Goal: Task Accomplishment & Management: Manage account settings

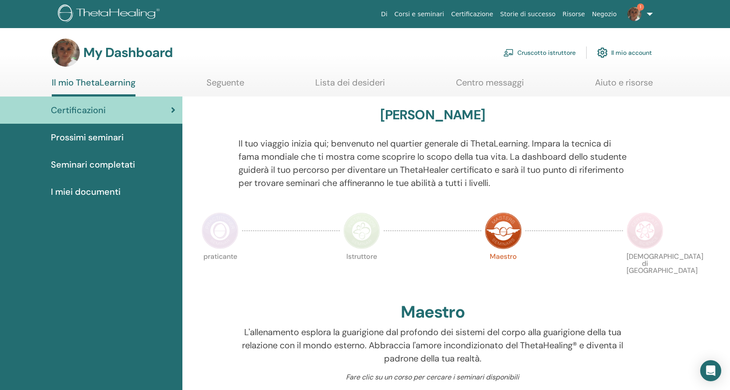
click at [551, 53] on link "Cruscotto istruttore" at bounding box center [539, 52] width 72 height 19
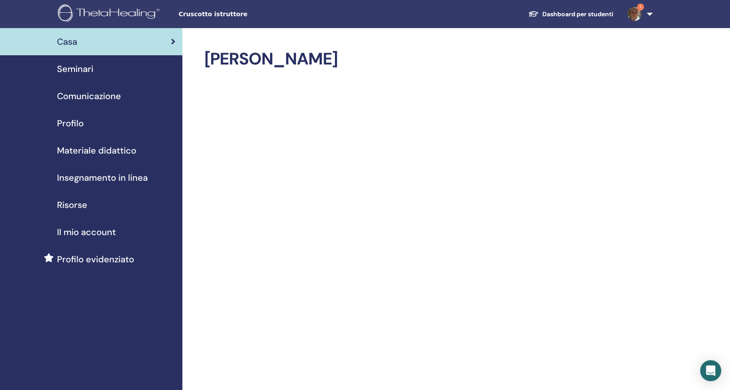
click at [84, 71] on span "Seminari" at bounding box center [75, 68] width 36 height 13
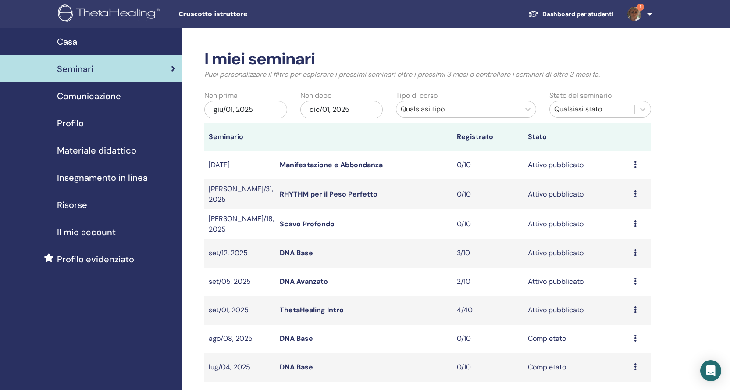
click at [312, 308] on link "ThetaHealing Intro" at bounding box center [312, 309] width 64 height 9
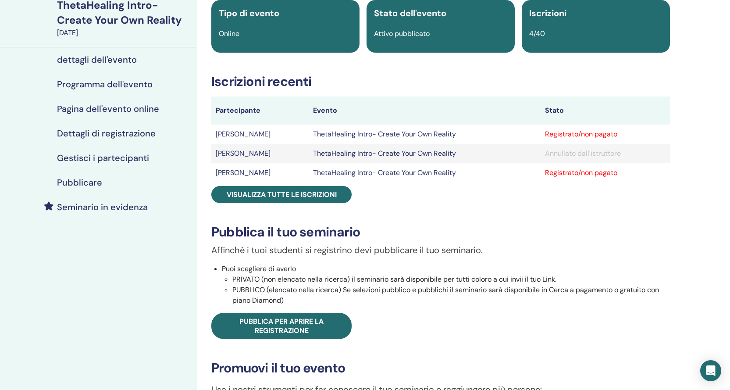
scroll to position [88, 0]
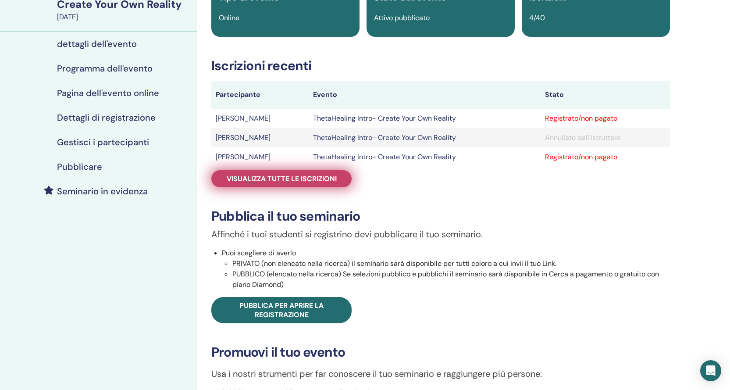
click at [293, 183] on link "Visualizza tutte le iscrizioni" at bounding box center [281, 178] width 140 height 17
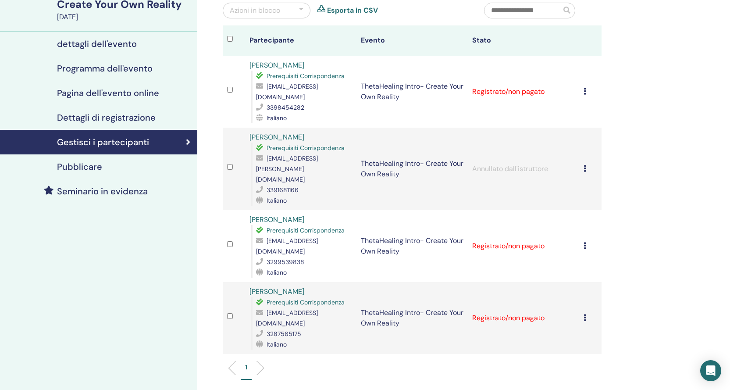
click at [585, 88] on icon at bounding box center [584, 91] width 3 height 7
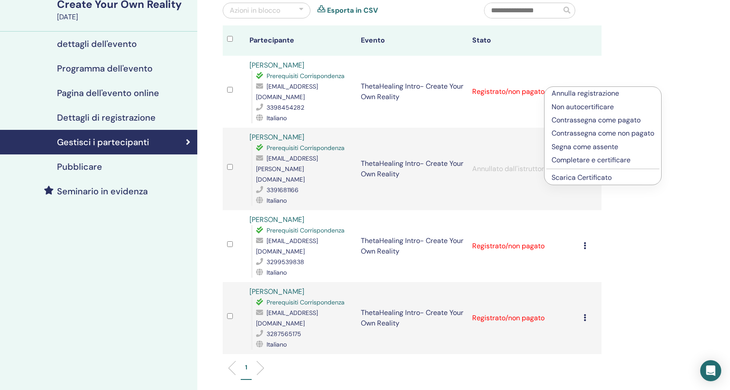
click at [585, 161] on p "Completare e certificare" at bounding box center [602, 160] width 103 height 11
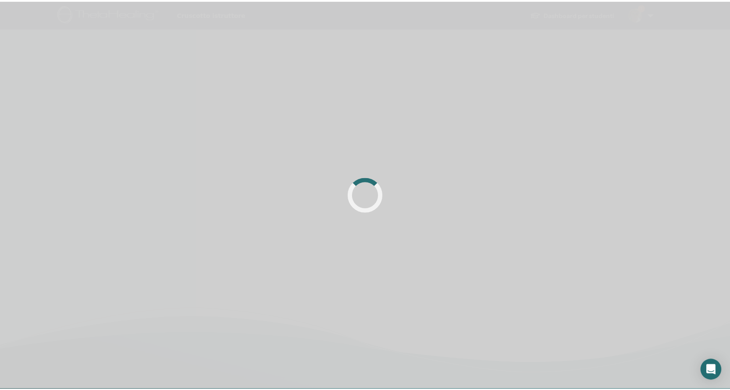
scroll to position [88, 0]
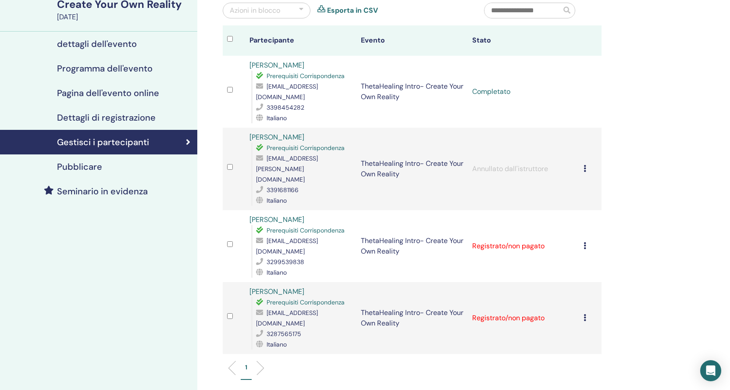
click at [585, 242] on icon at bounding box center [584, 245] width 3 height 7
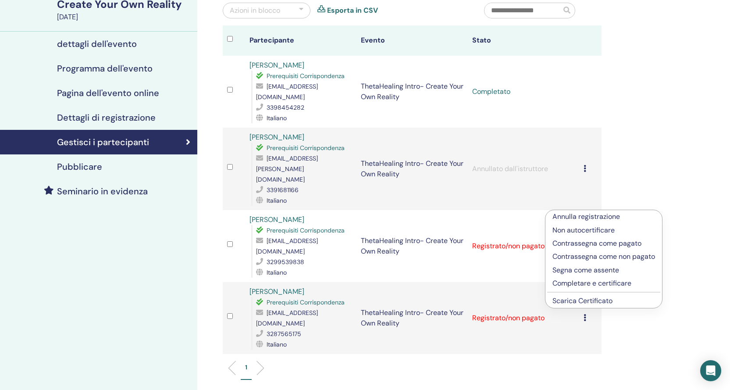
click at [591, 281] on p "Completare e certificare" at bounding box center [603, 283] width 103 height 11
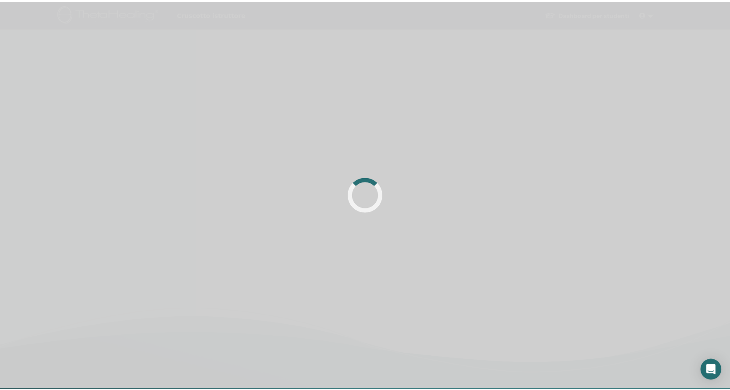
scroll to position [88, 0]
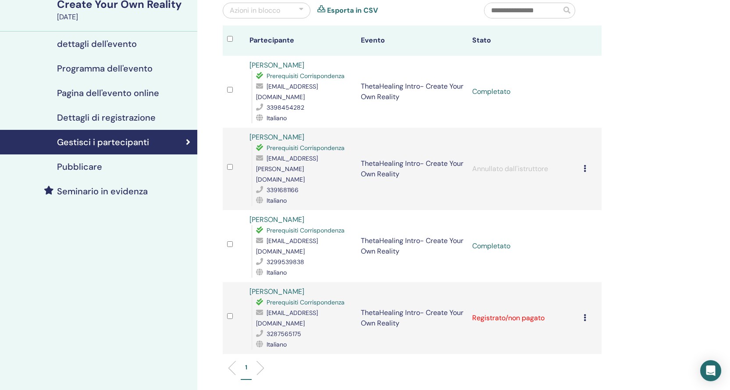
click at [585, 314] on icon at bounding box center [584, 317] width 3 height 7
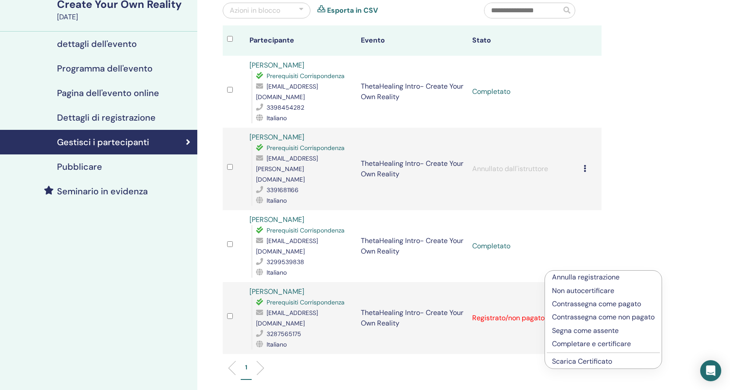
click at [588, 343] on p "Completare e certificare" at bounding box center [603, 343] width 103 height 11
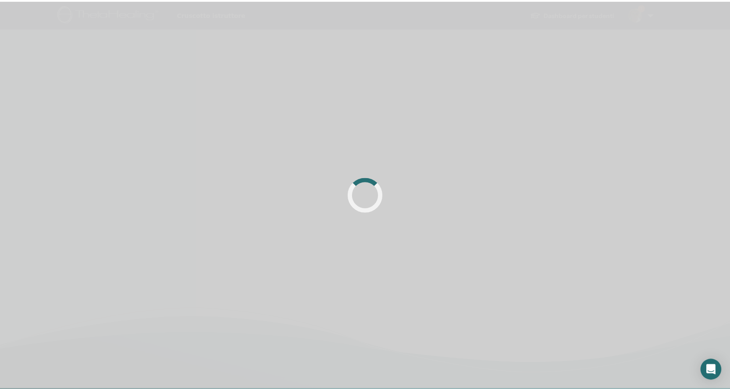
scroll to position [88, 0]
